Goal: Contribute content: Contribute content

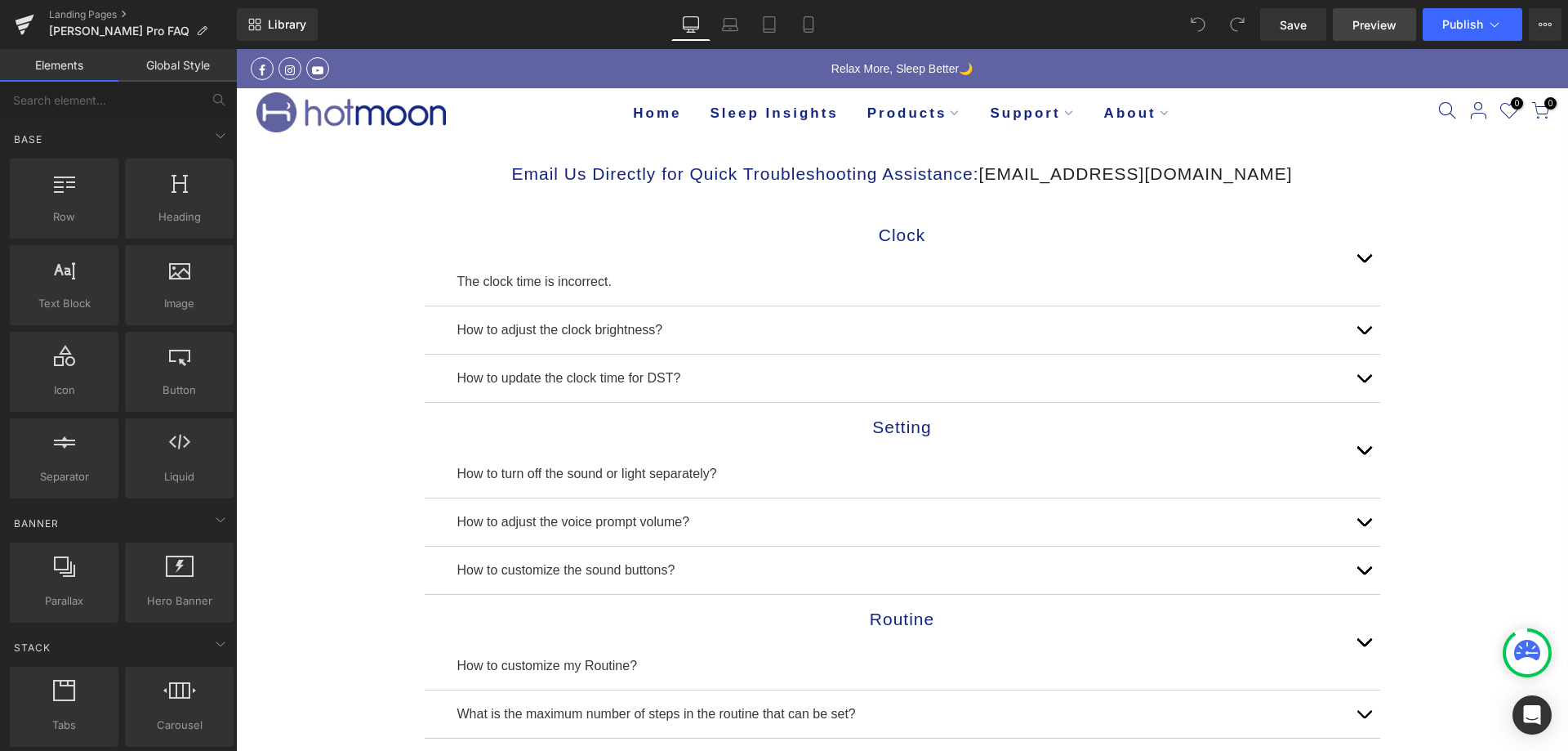
click at [1369, 33] on span "Preview" at bounding box center [1374, 24] width 44 height 17
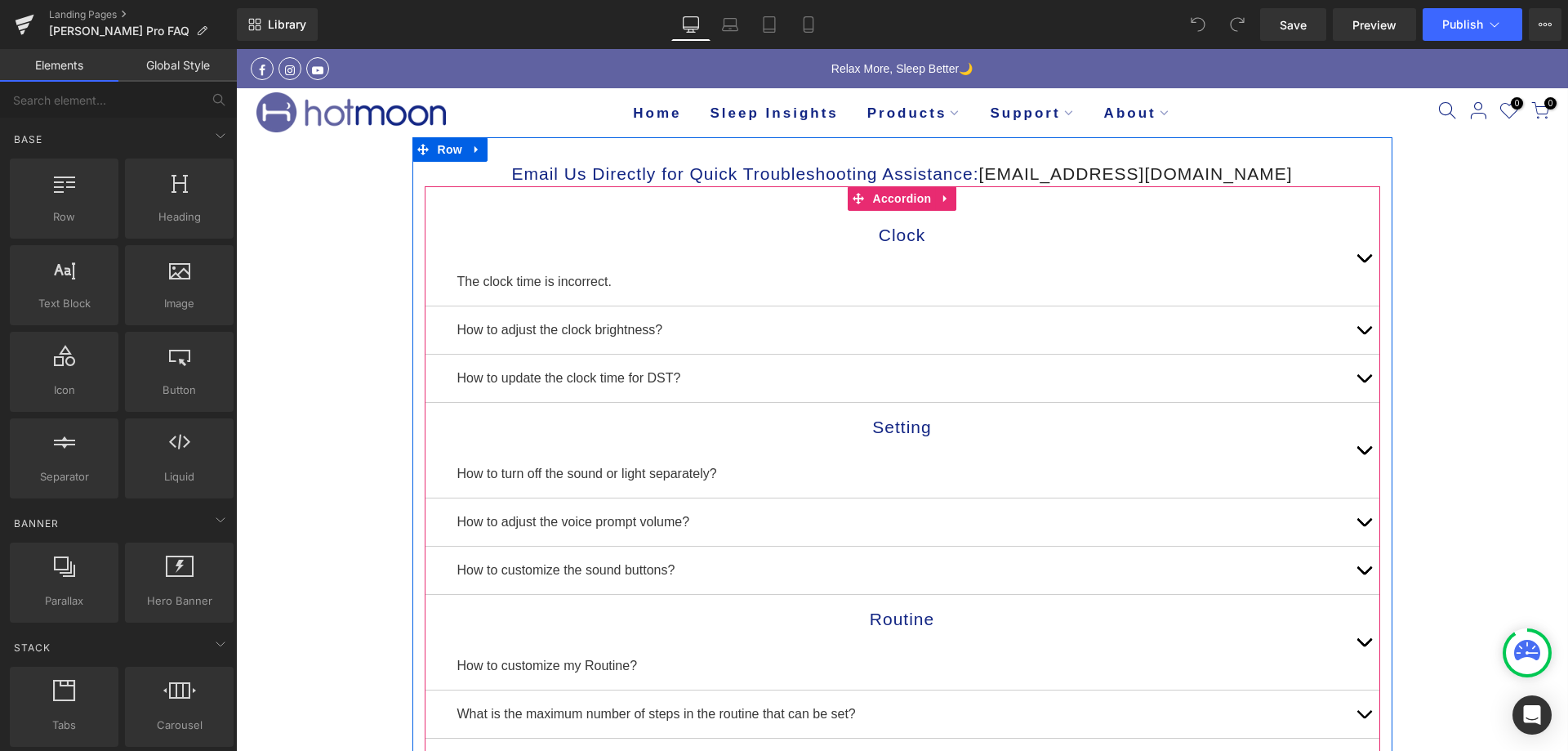
click at [1362, 326] on button "button" at bounding box center [1363, 330] width 33 height 47
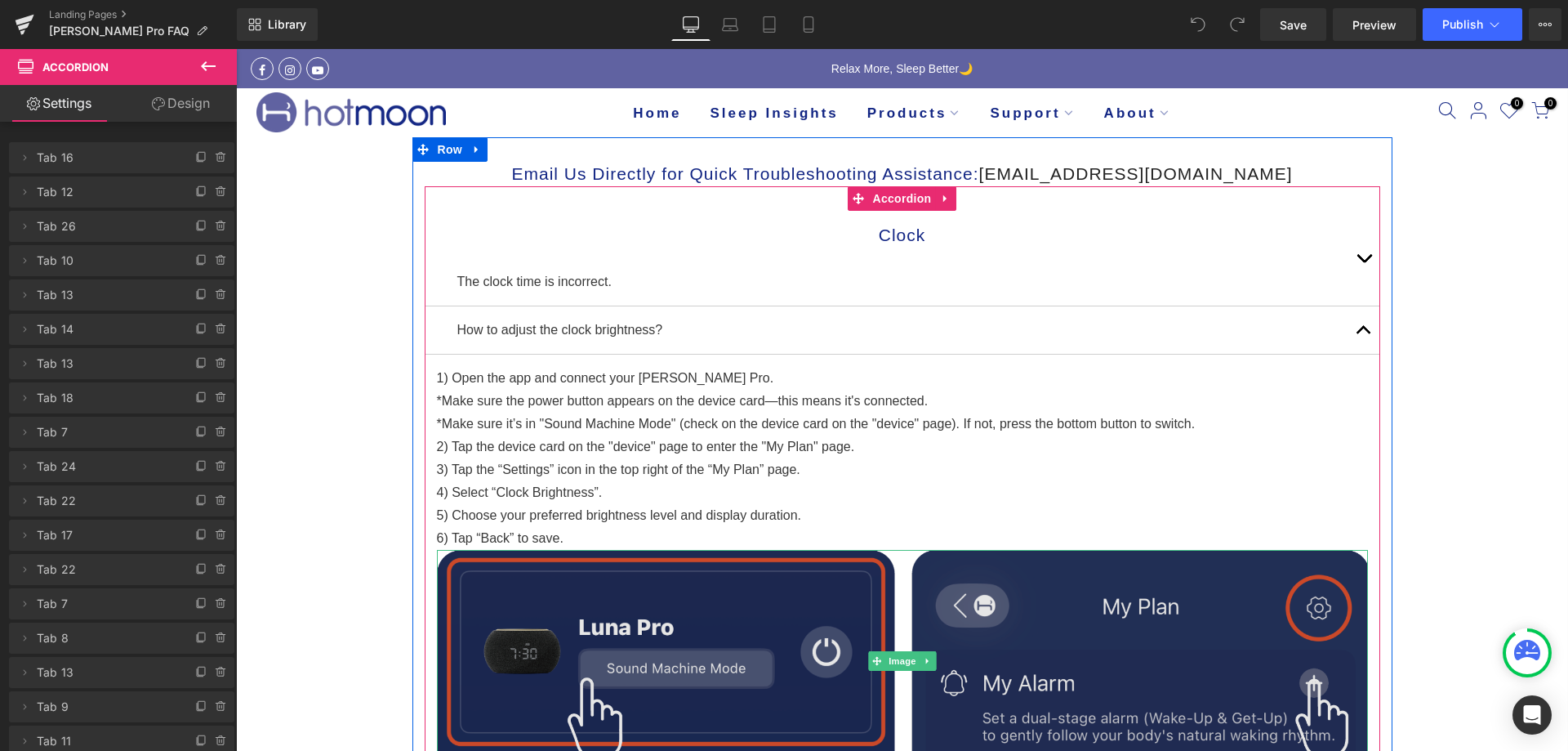
click at [845, 658] on img at bounding box center [902, 660] width 931 height 221
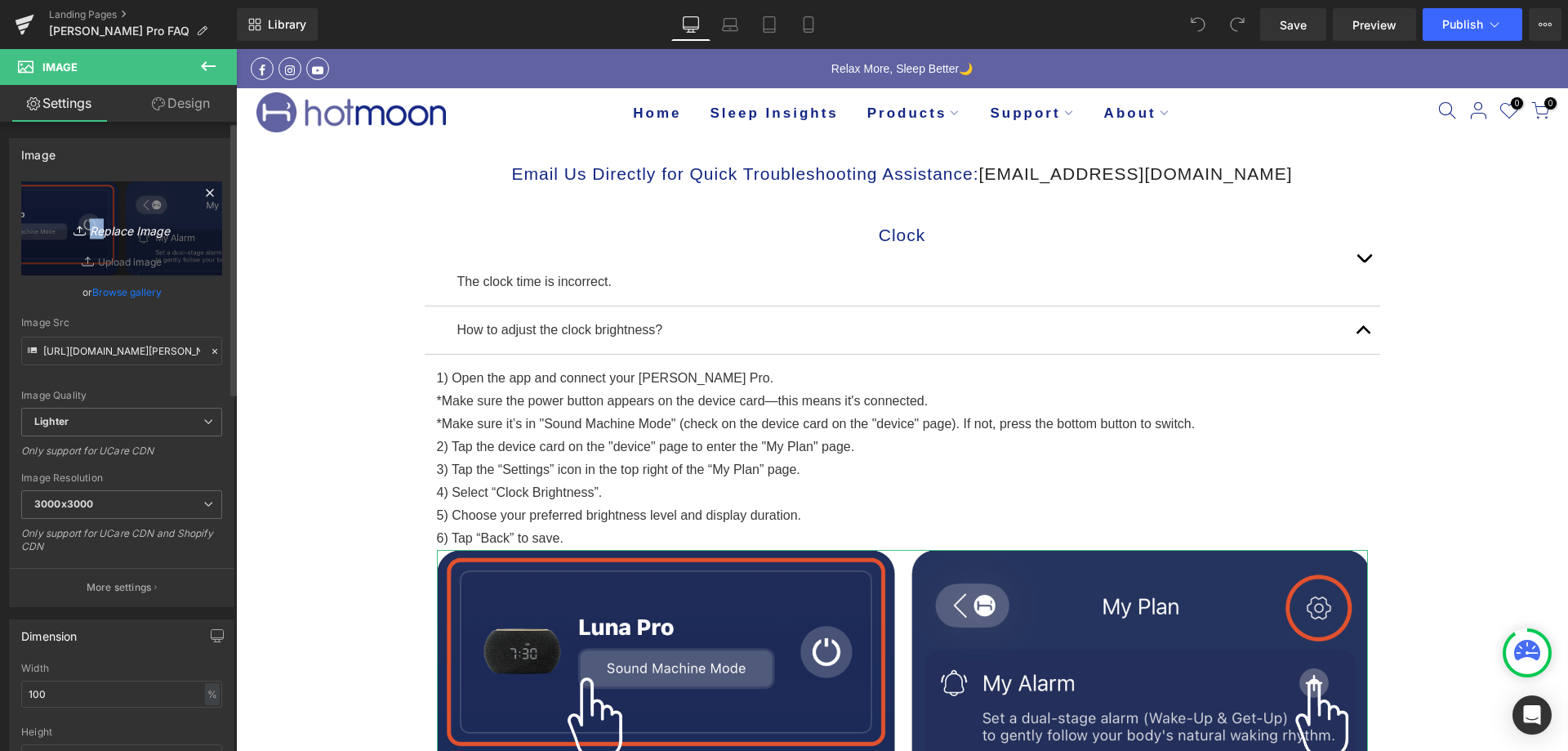
drag, startPoint x: 95, startPoint y: 242, endPoint x: 102, endPoint y: 233, distance: 11.4
click at [102, 233] on link "Replace Image" at bounding box center [121, 228] width 201 height 94
type input "C:\fakepath\[PERSON_NAME]-pro-说明书6.png"
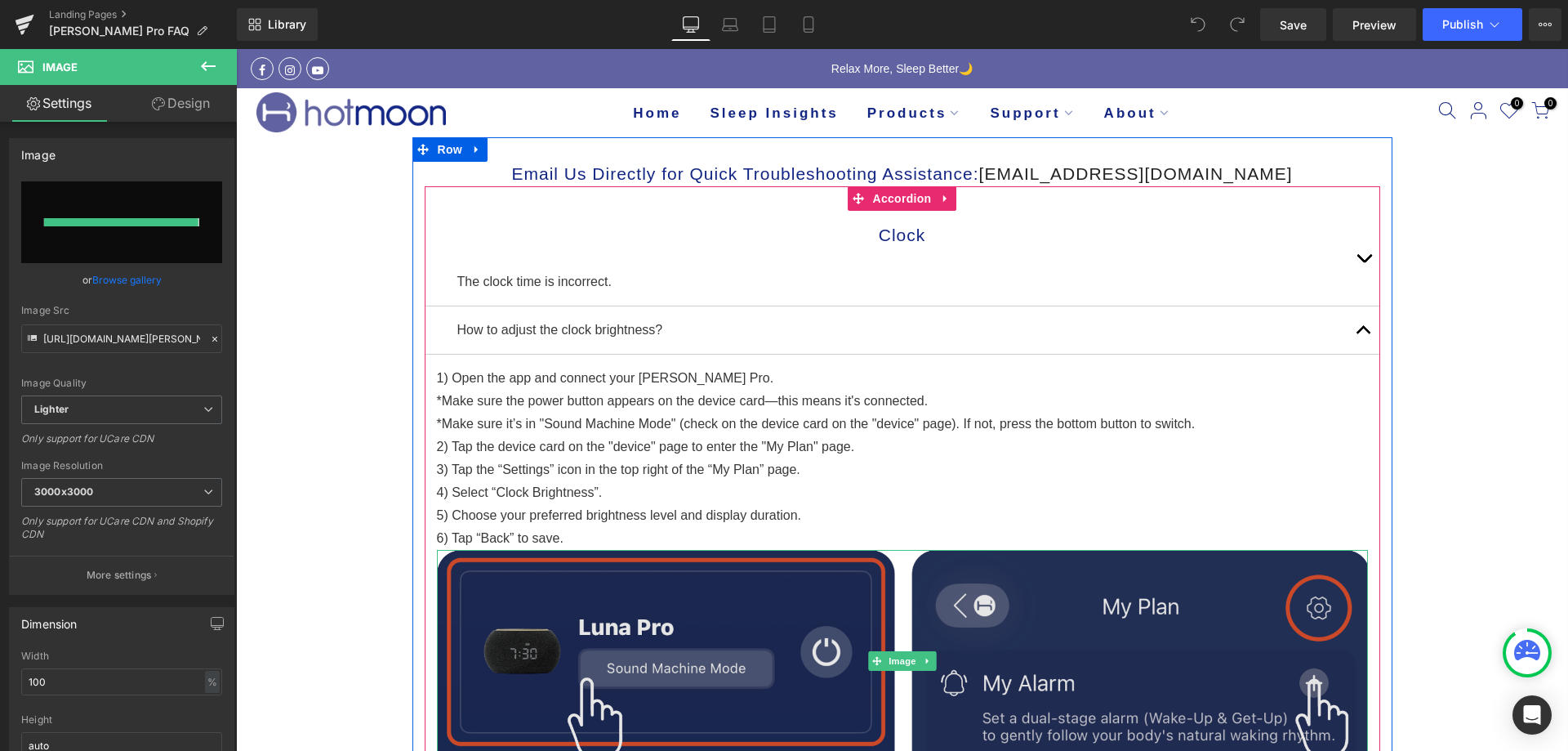
type input "[URL][DOMAIN_NAME][PERSON_NAME]"
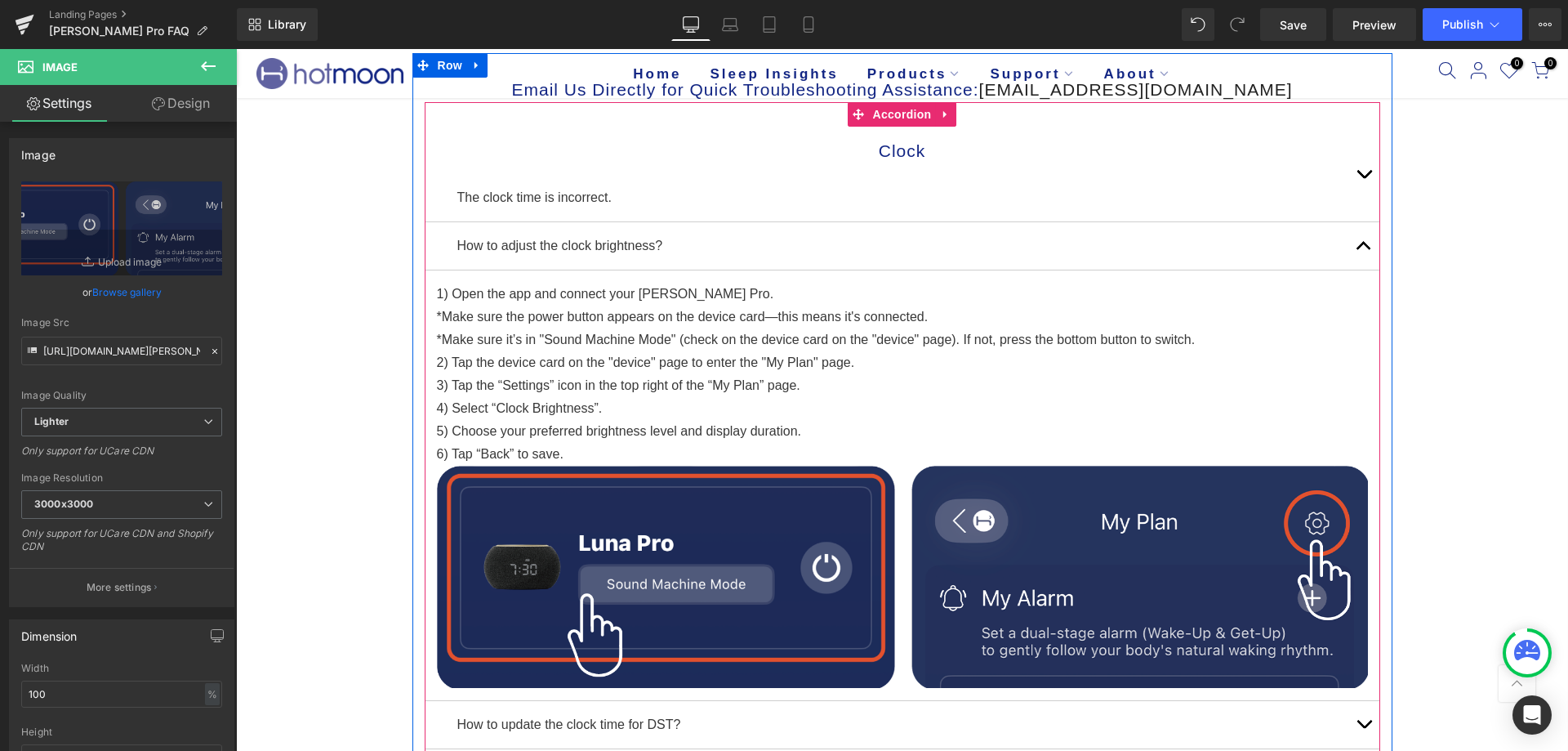
scroll to position [82, 0]
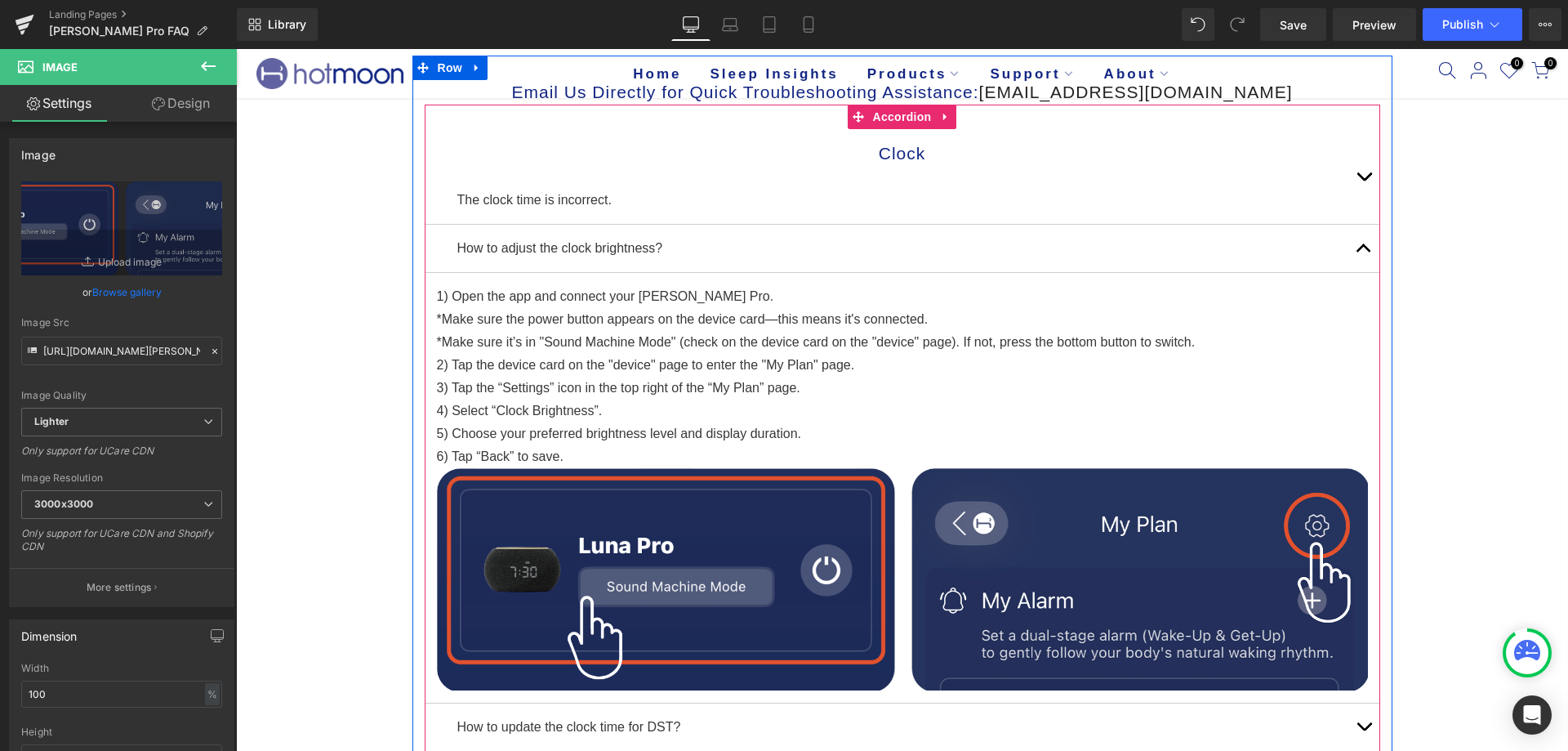
click at [1360, 240] on button "button" at bounding box center [1363, 248] width 33 height 47
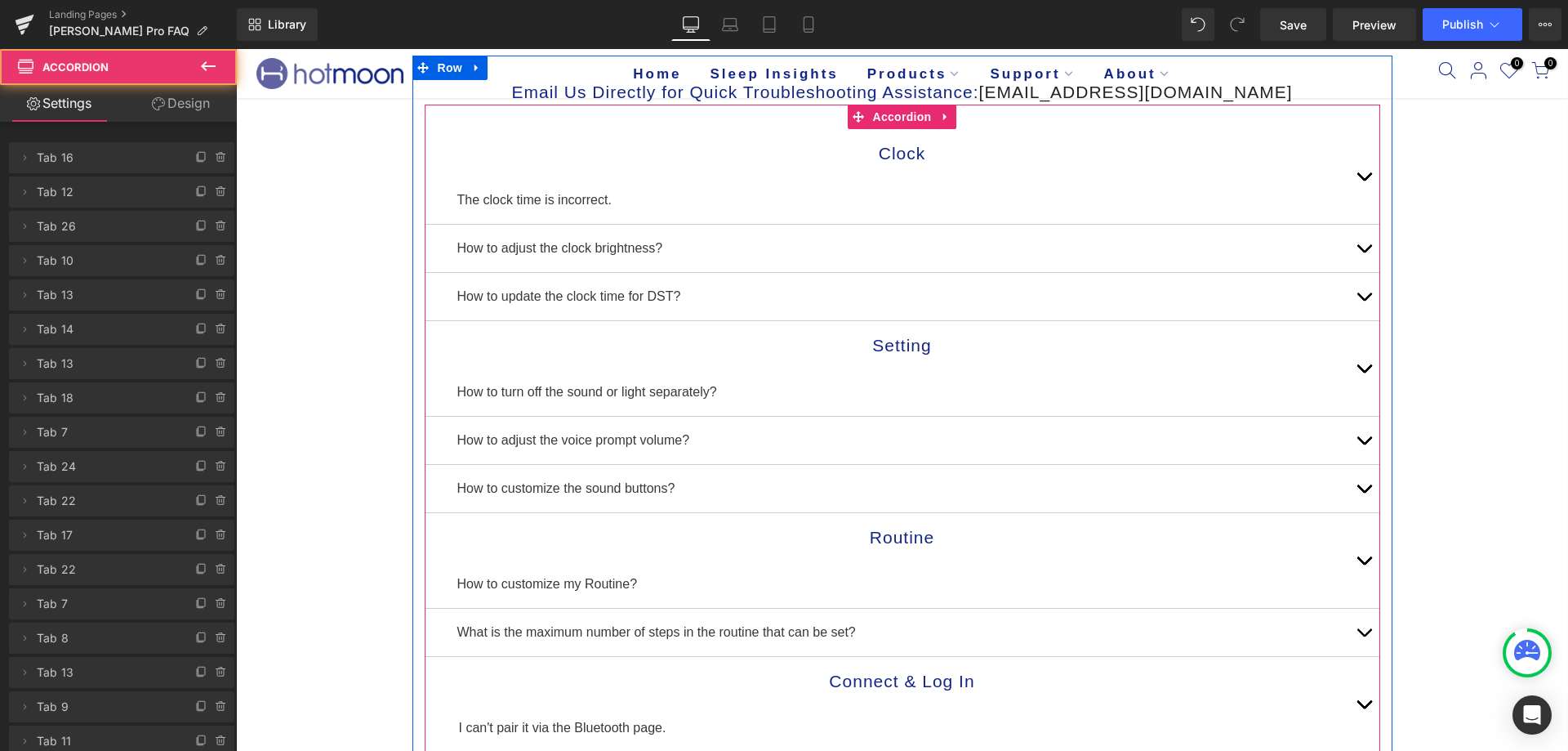
click at [1347, 437] on button "button" at bounding box center [1363, 440] width 33 height 47
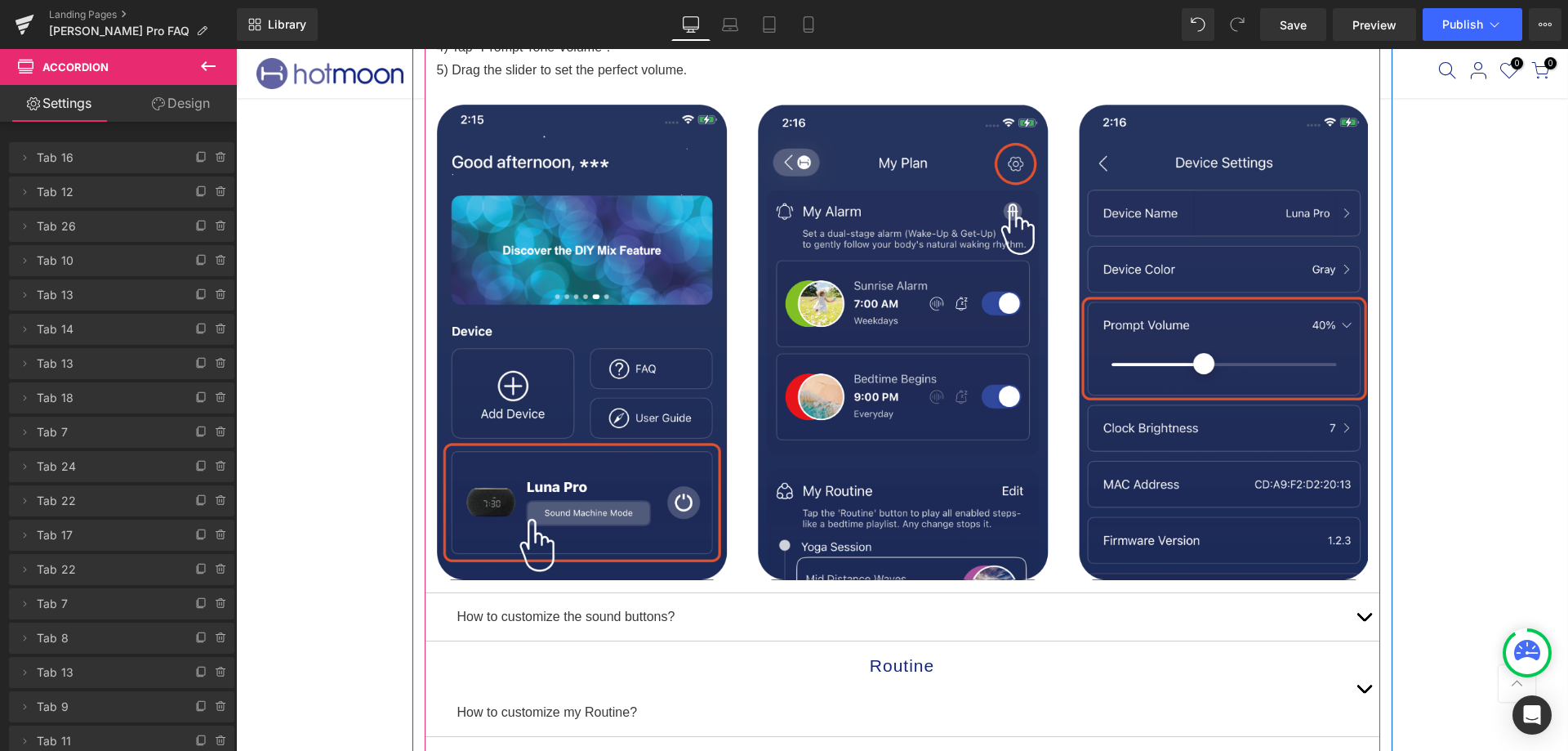
scroll to position [408, 0]
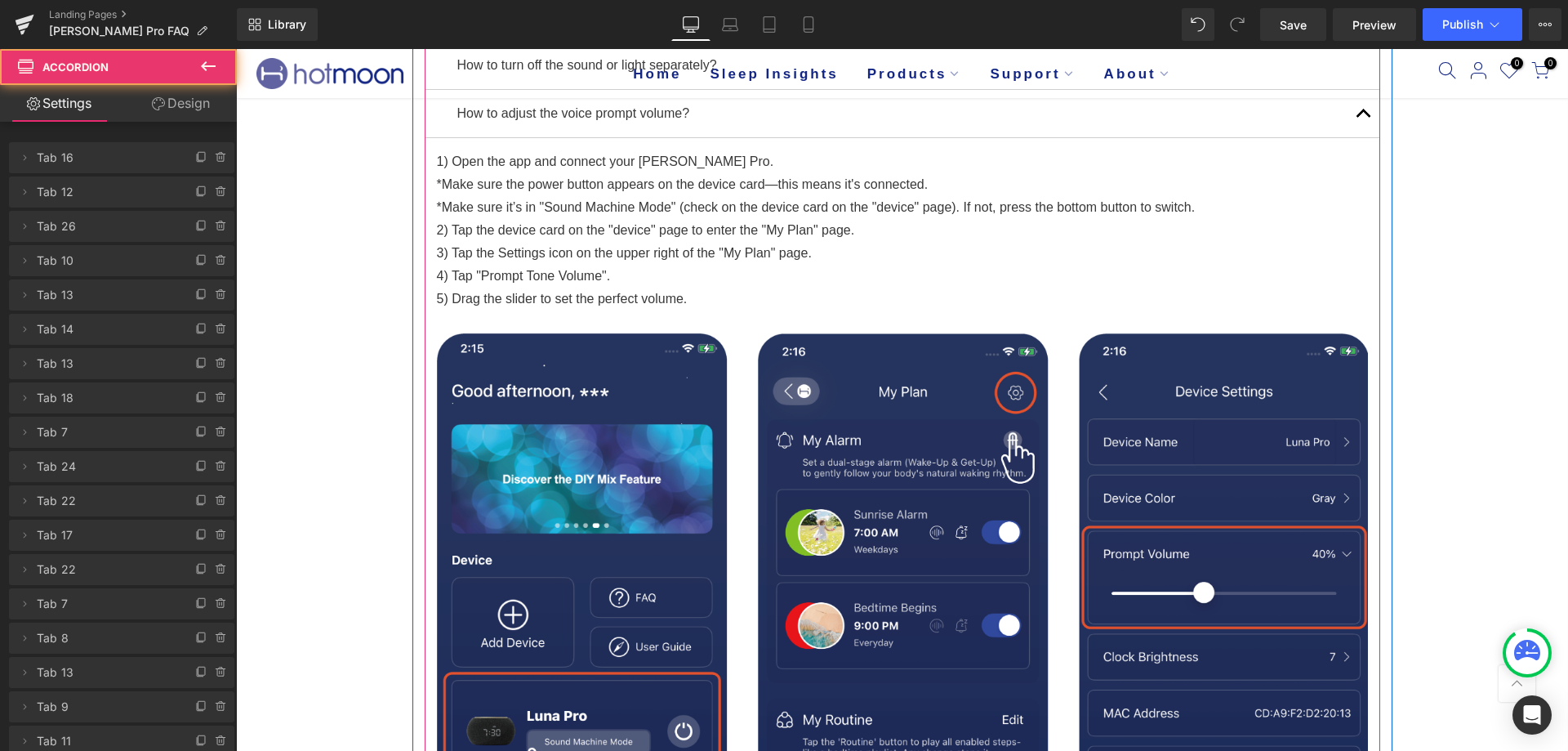
click at [1358, 116] on button "button" at bounding box center [1363, 114] width 33 height 47
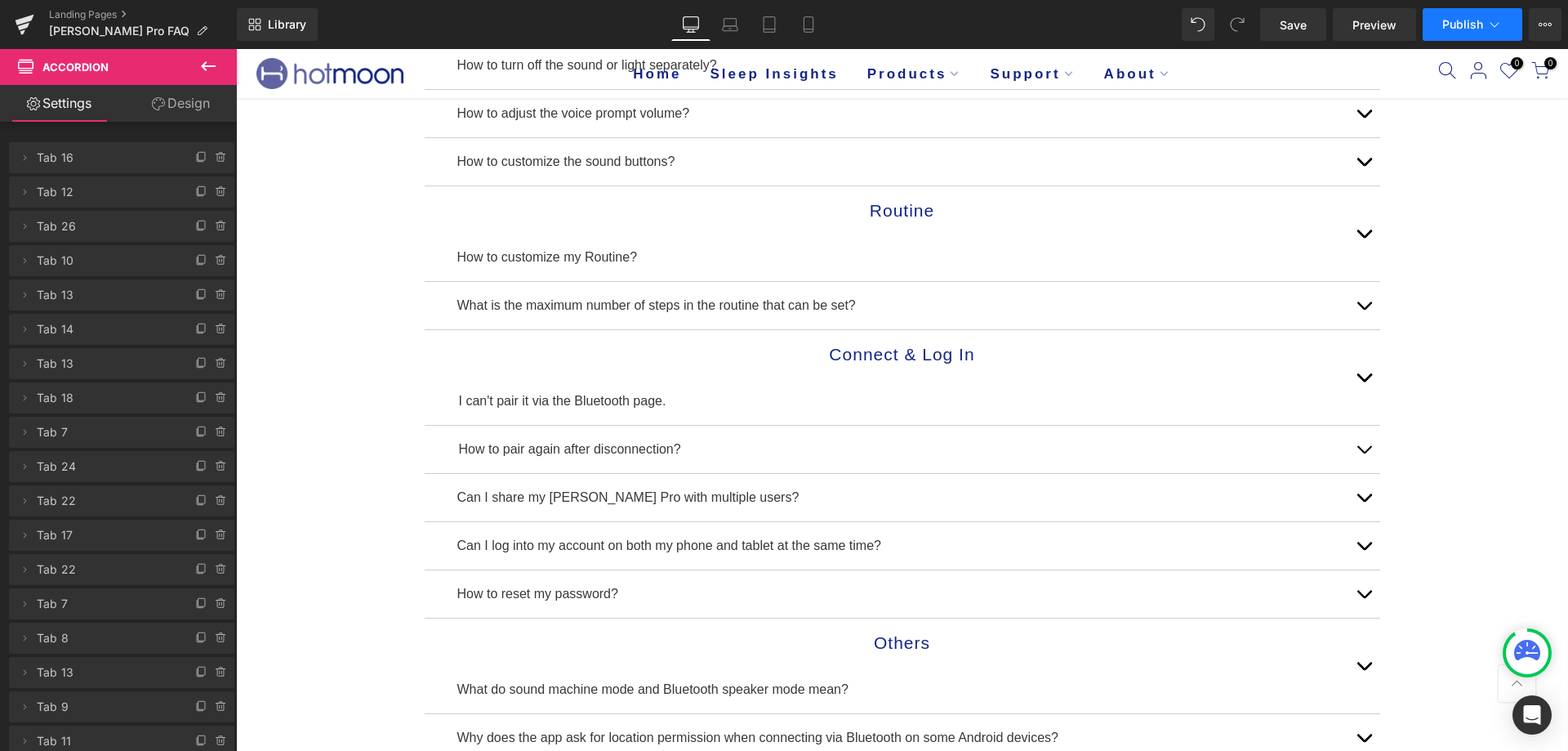
click at [1438, 20] on button "Publish" at bounding box center [1472, 24] width 99 height 33
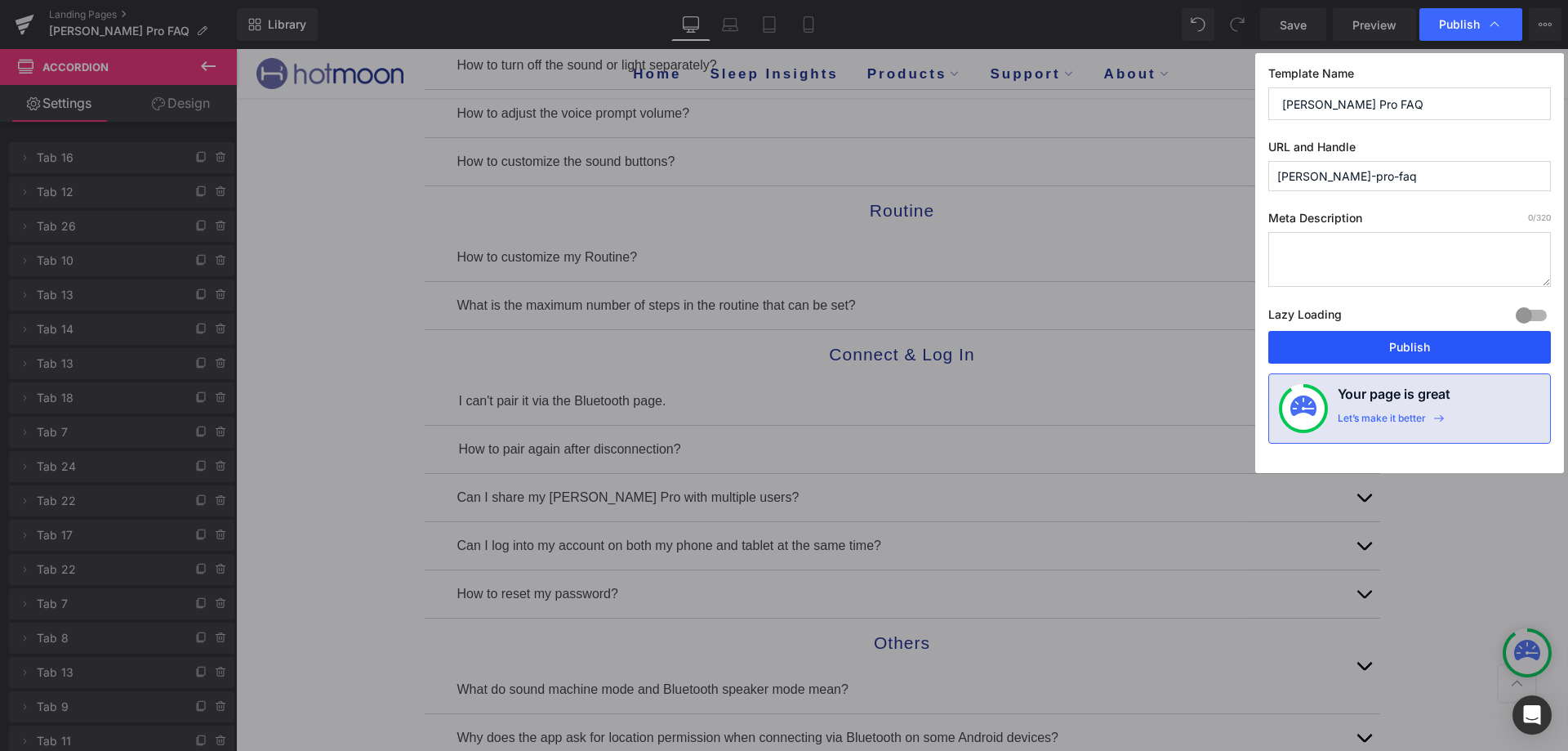
click at [1375, 343] on button "Publish" at bounding box center [1410, 347] width 283 height 33
